Goal: Task Accomplishment & Management: Manage account settings

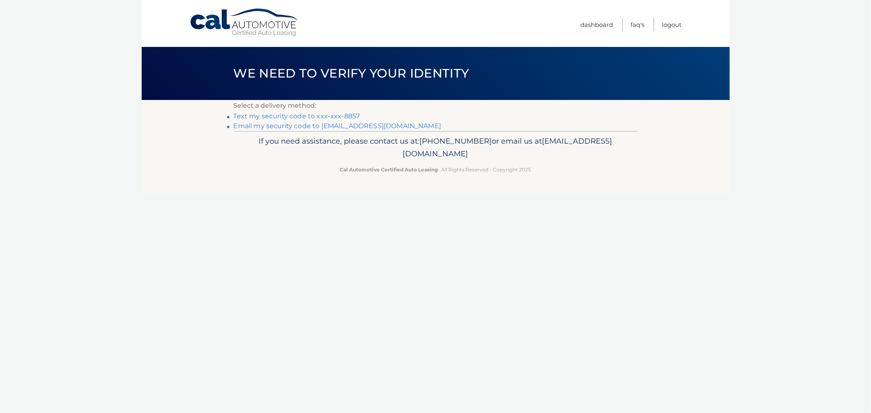
click at [320, 117] on link "Text my security code to xxx-xxx-8857" at bounding box center [297, 116] width 127 height 8
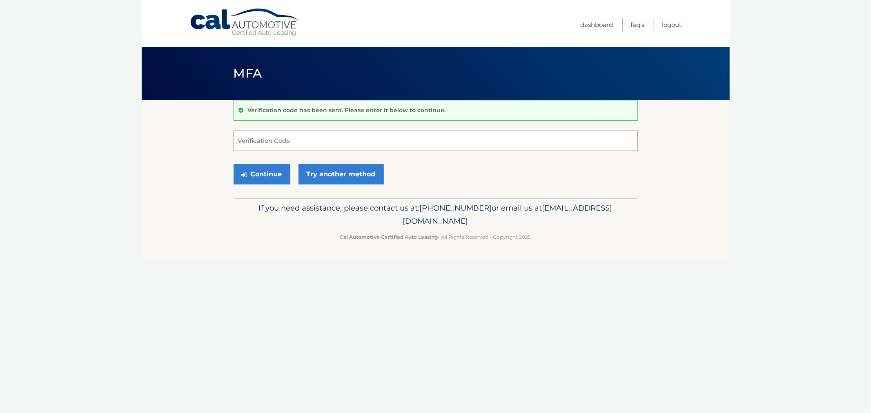
click at [317, 143] on input "Verification Code" at bounding box center [436, 141] width 404 height 20
click at [284, 145] on input "Verification Code" at bounding box center [436, 141] width 404 height 20
type input "871194"
click at [234, 164] on button "Continue" at bounding box center [262, 174] width 57 height 20
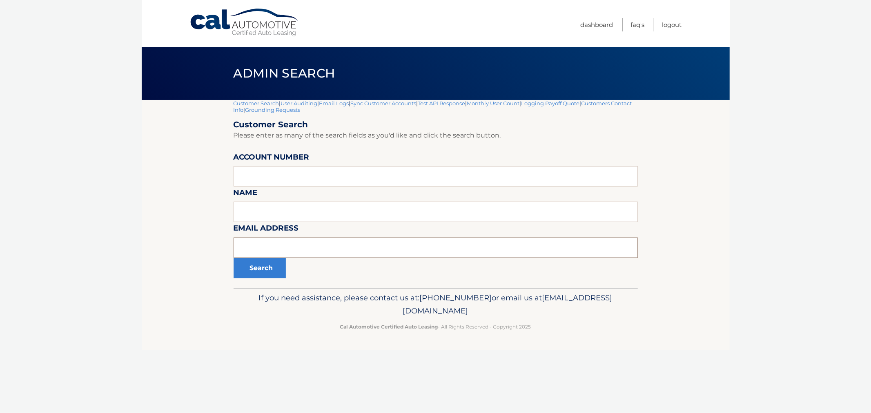
click at [256, 241] on input "text" at bounding box center [436, 248] width 404 height 20
paste input "gannieshaffena@yahoo.com"
type input "gannieshaffena@yahoo.com"
click at [260, 265] on button "Search" at bounding box center [260, 268] width 52 height 20
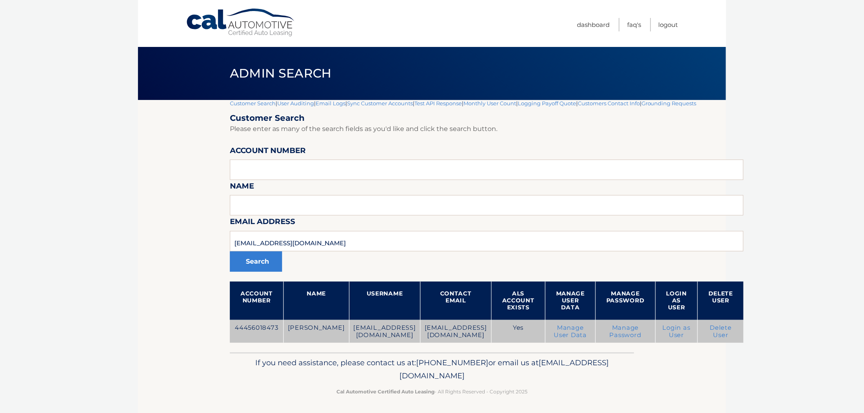
click at [255, 323] on td "44456018473" at bounding box center [256, 331] width 53 height 23
click at [256, 323] on td "44456018473" at bounding box center [256, 331] width 53 height 23
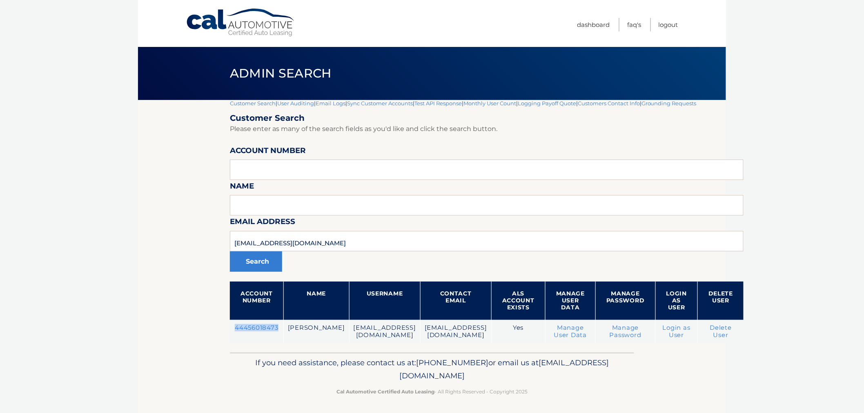
copy td "44456018473"
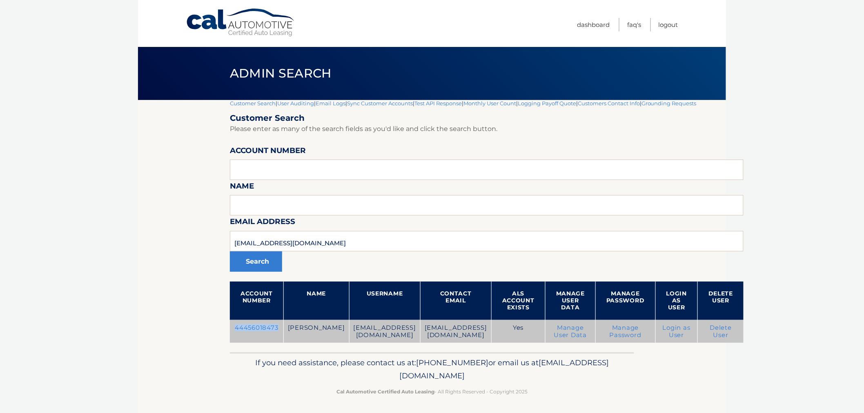
click at [691, 328] on link "Login as User" at bounding box center [677, 331] width 28 height 15
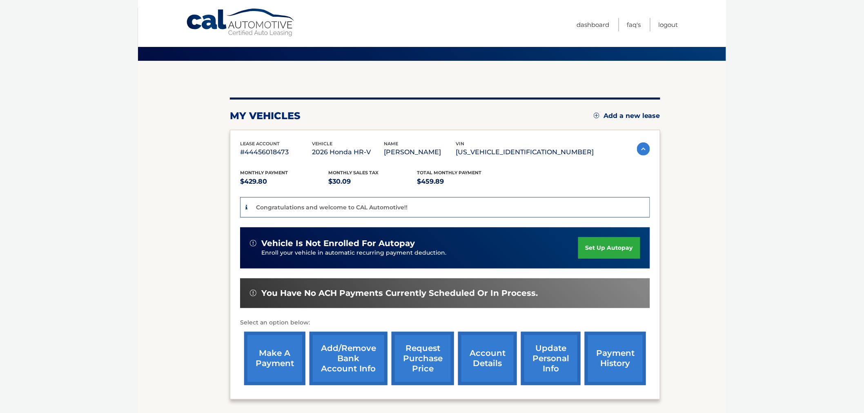
scroll to position [91, 0]
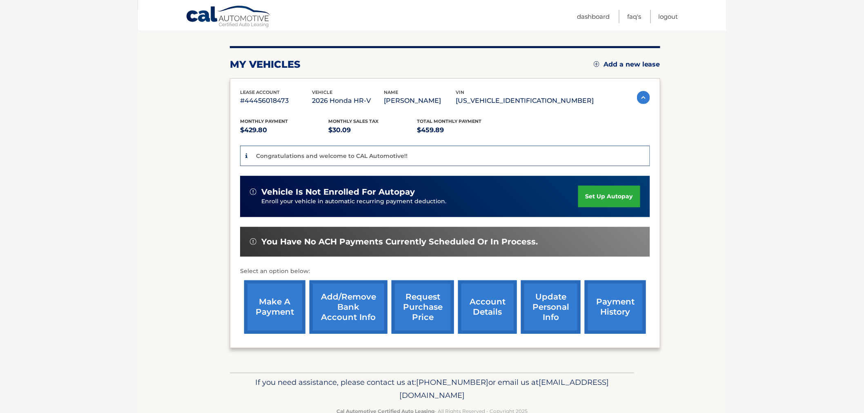
click at [358, 332] on link "Add/Remove bank account info" at bounding box center [349, 307] width 78 height 53
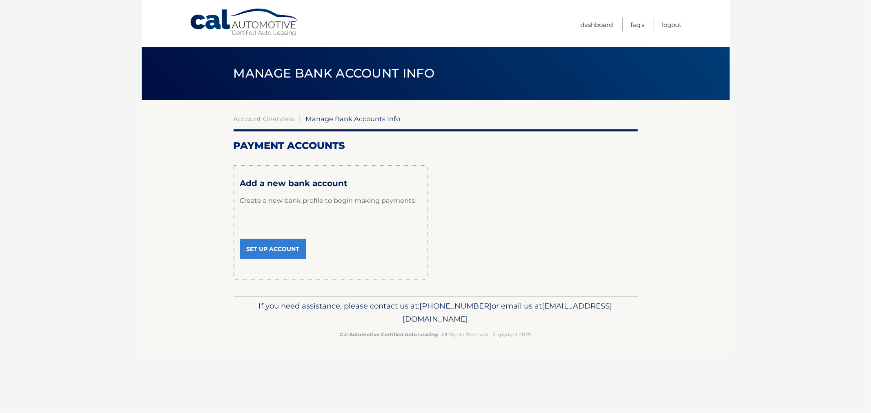
click at [291, 247] on link "Set Up Account" at bounding box center [273, 249] width 66 height 20
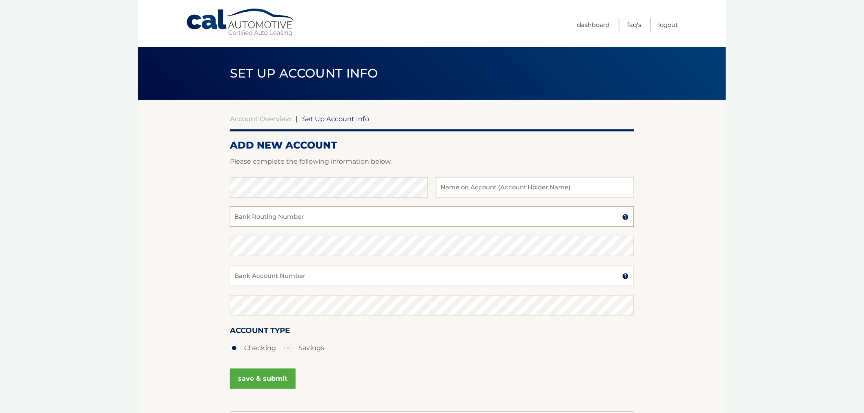
click at [305, 218] on input "Bank Routing Number" at bounding box center [432, 217] width 404 height 20
drag, startPoint x: 182, startPoint y: 247, endPoint x: 194, endPoint y: 237, distance: 15.4
click at [182, 247] on section "Account Overview | Set Up Account Info ADD NEW ACCOUNT Please complete the foll…" at bounding box center [432, 256] width 588 height 312
click at [671, 22] on link "Logout" at bounding box center [669, 24] width 20 height 13
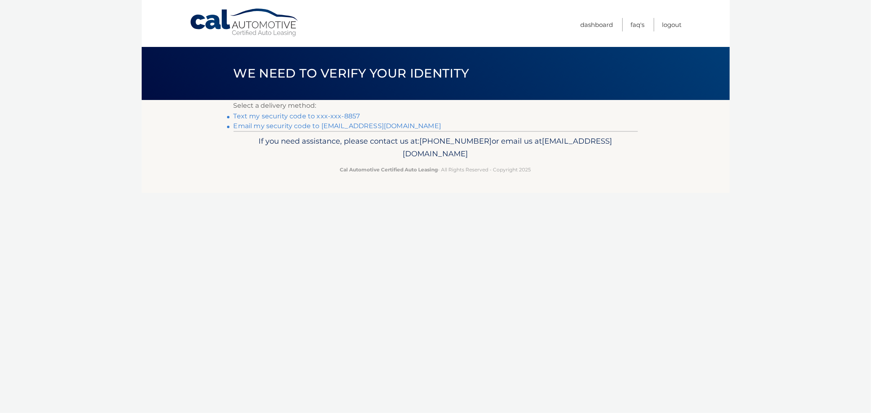
click at [325, 118] on link "Text my security code to xxx-xxx-8857" at bounding box center [297, 116] width 127 height 8
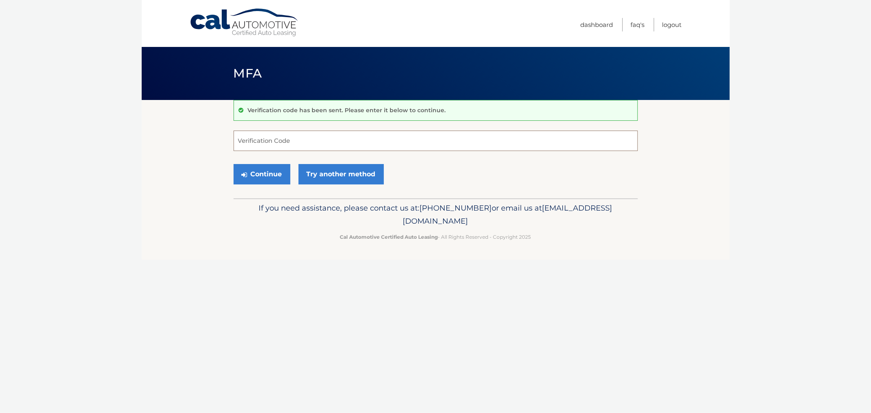
click at [309, 148] on input "Verification Code" at bounding box center [436, 141] width 404 height 20
click at [292, 139] on input "Verification Code" at bounding box center [436, 141] width 404 height 20
type input "197446"
click at [234, 164] on button "Continue" at bounding box center [262, 174] width 57 height 20
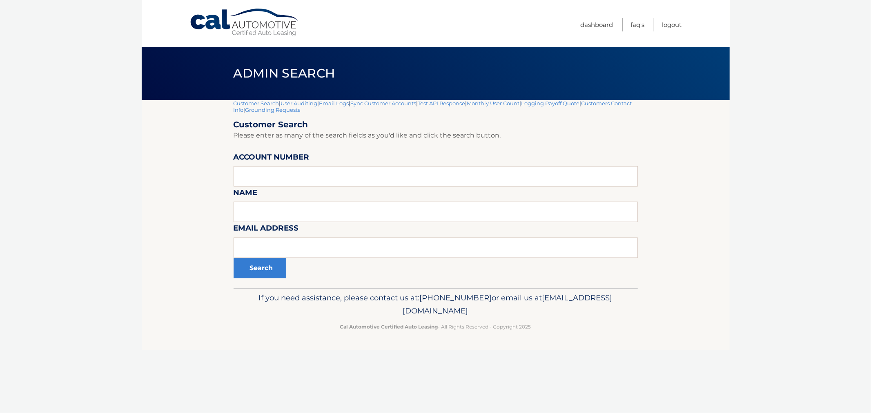
drag, startPoint x: 283, startPoint y: 156, endPoint x: 276, endPoint y: 165, distance: 11.4
click at [276, 165] on label "Account Number" at bounding box center [272, 158] width 76 height 15
click at [272, 172] on input "text" at bounding box center [436, 176] width 404 height 20
paste input "44456022312"
type input "44456022312"
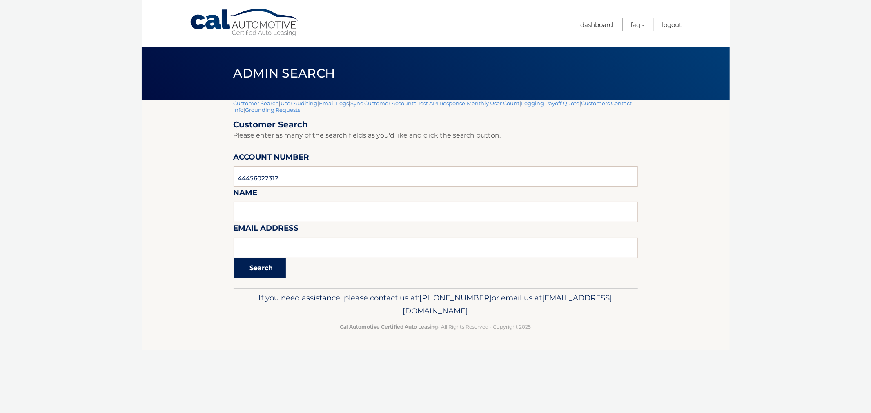
click at [264, 260] on button "Search" at bounding box center [260, 268] width 52 height 20
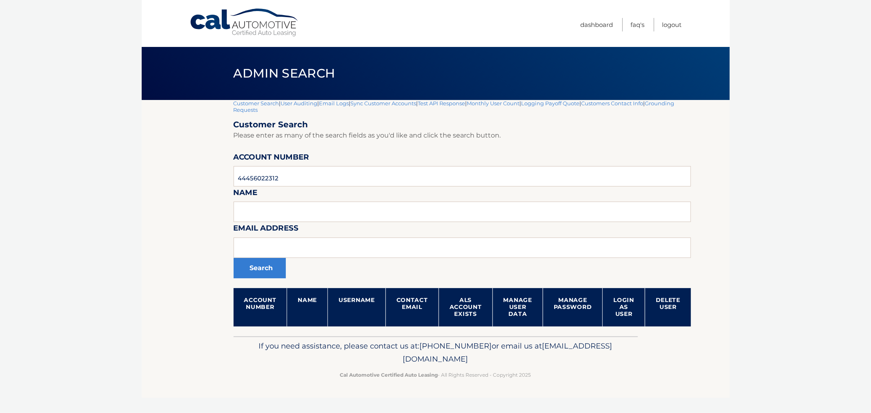
click at [146, 258] on section "Customer Search | User Auditing | Email Logs | Sync Customer Accounts | Test AP…" at bounding box center [436, 218] width 588 height 236
click at [268, 103] on link "Customer Search" at bounding box center [257, 103] width 46 height 7
